Goal: Task Accomplishment & Management: Use online tool/utility

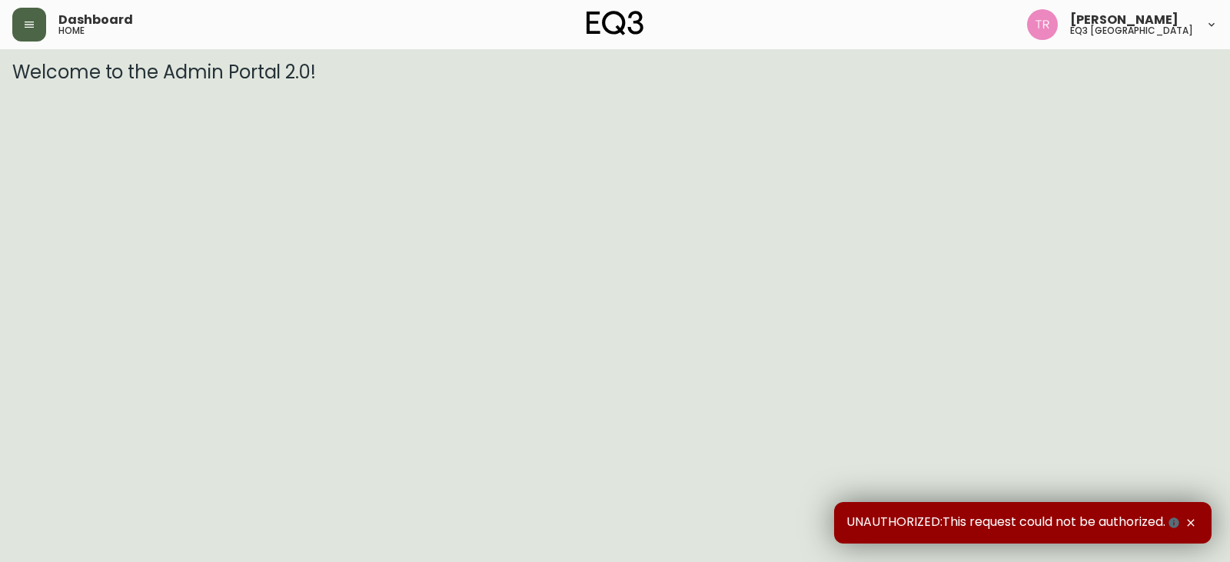
click at [42, 15] on button "button" at bounding box center [29, 25] width 34 height 34
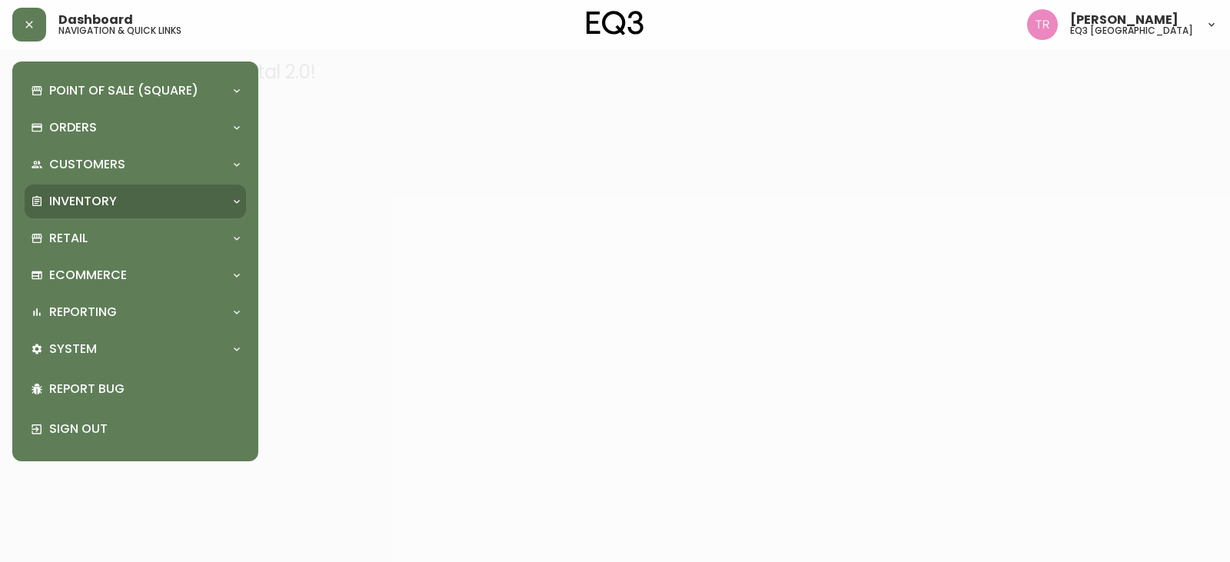
click at [98, 204] on p "Inventory" at bounding box center [83, 201] width 68 height 17
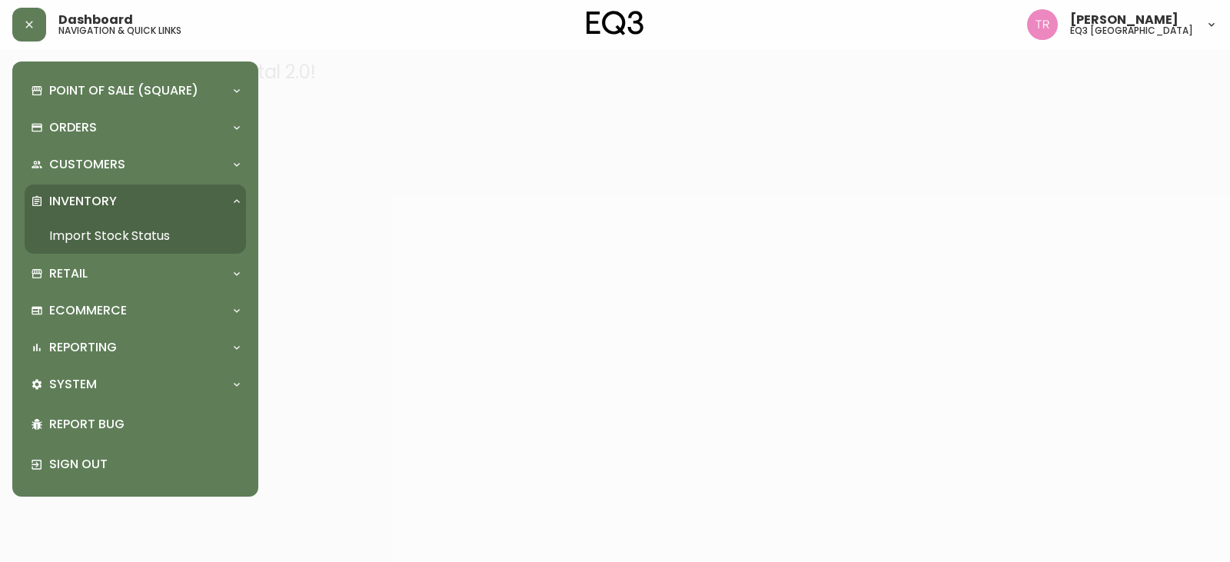
click at [111, 229] on link "Import Stock Status" at bounding box center [135, 235] width 221 height 35
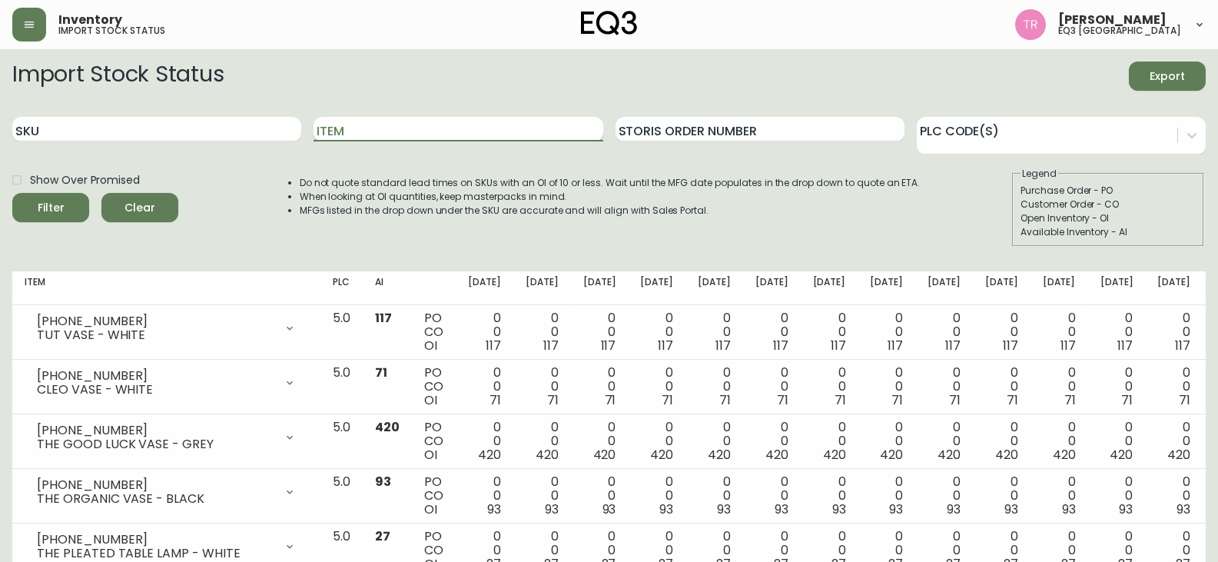
click at [371, 136] on input "Item" at bounding box center [458, 129] width 289 height 25
type input "ALFI"
click at [12, 193] on button "Filter" at bounding box center [50, 207] width 77 height 29
